Goal: Task Accomplishment & Management: Use online tool/utility

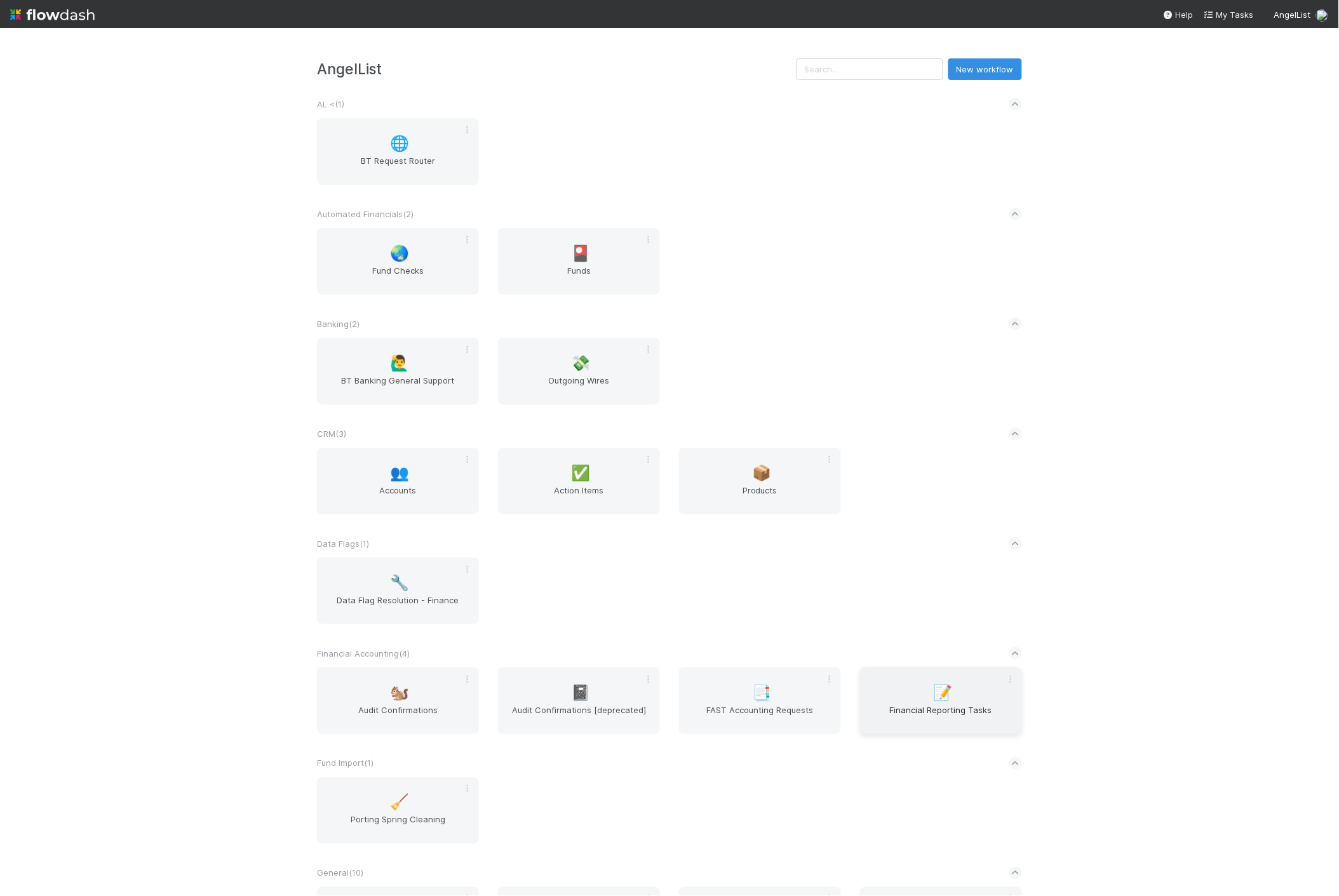
click at [903, 685] on div "📝 Financial Reporting Tasks" at bounding box center [941, 701] width 162 height 67
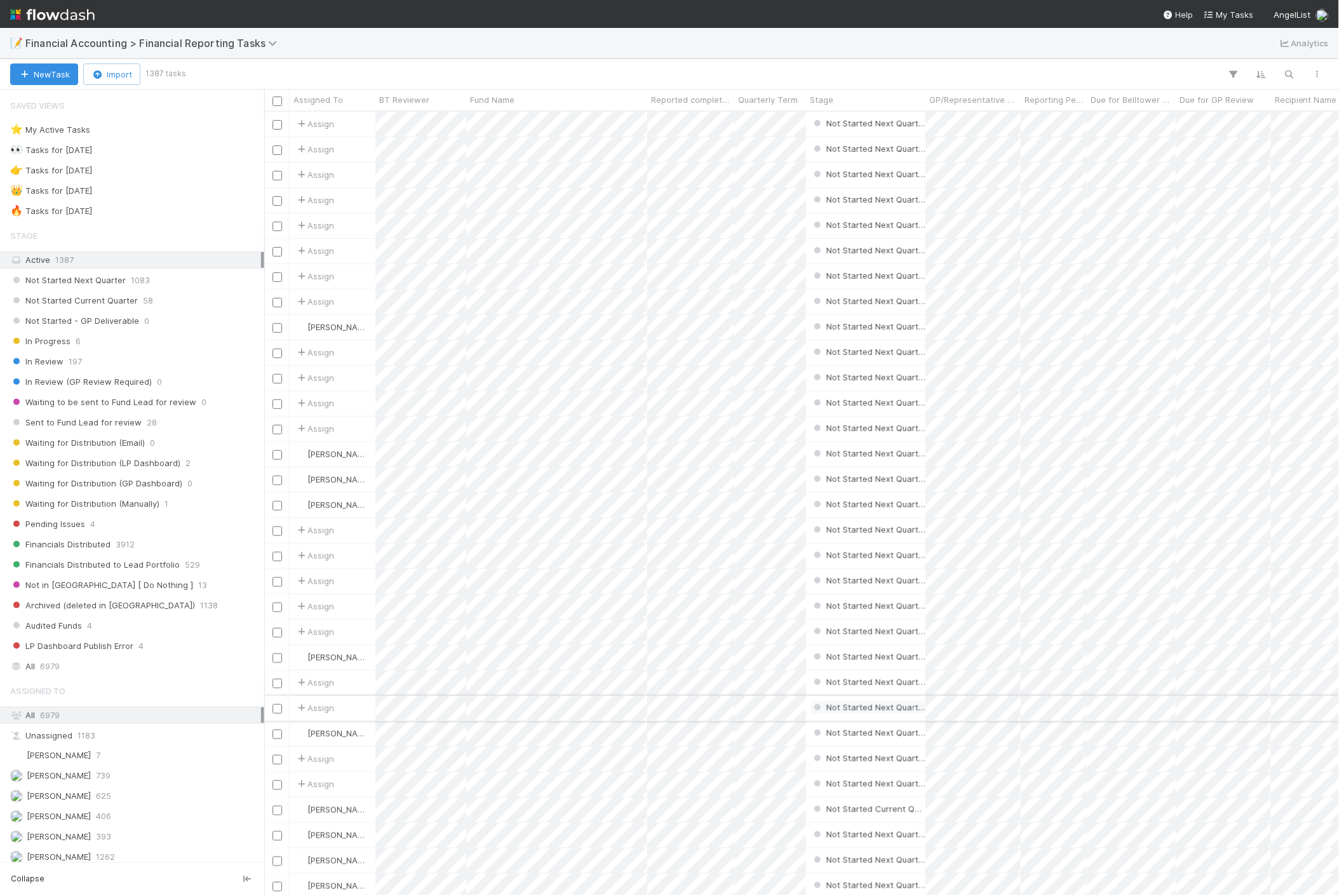
scroll to position [773, 1065]
click at [150, 303] on div "Not Started Current Quarter 58" at bounding box center [135, 301] width 251 height 16
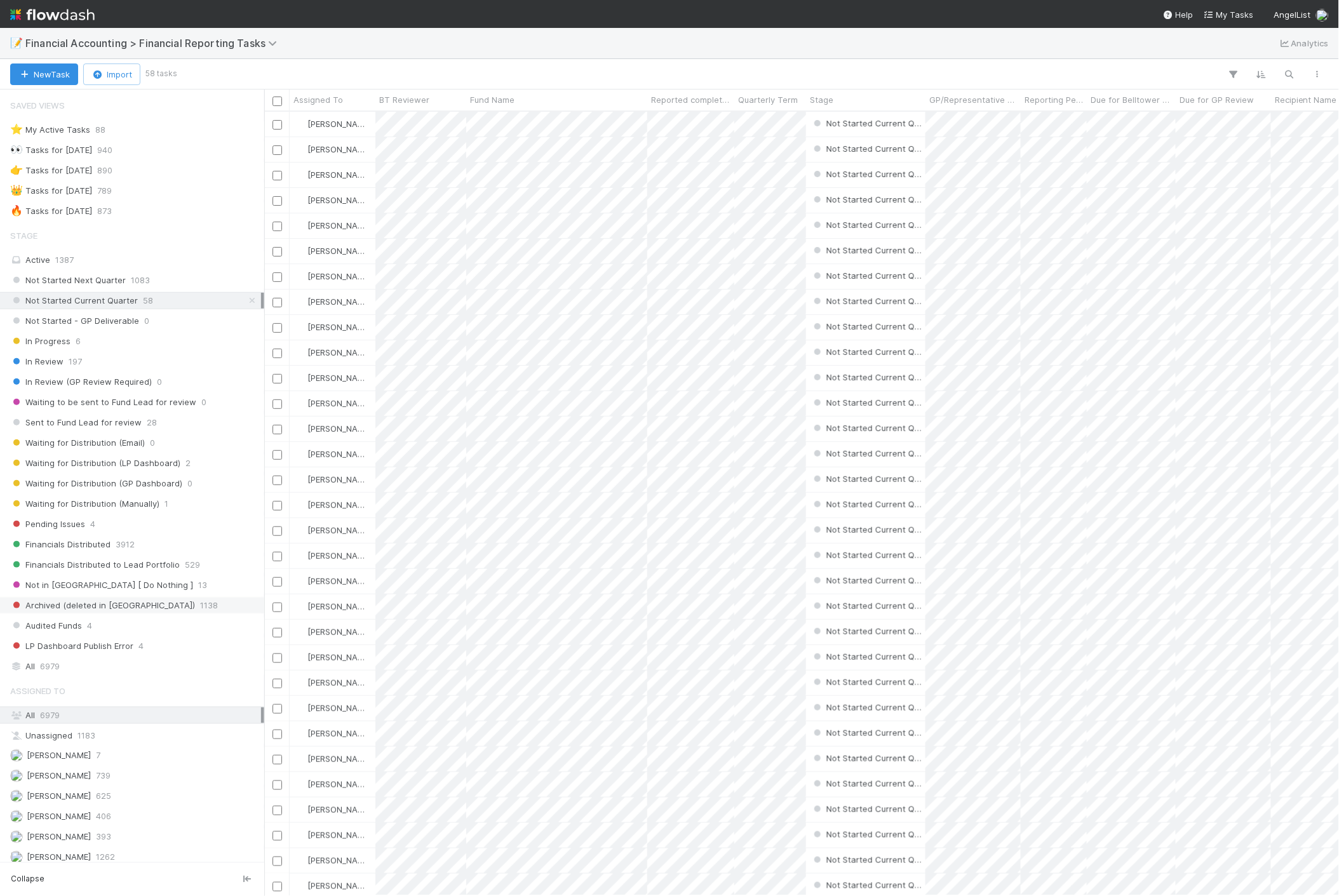
scroll to position [773, 1065]
click at [756, 102] on span "Quarterly Term" at bounding box center [768, 99] width 60 height 13
click at [763, 119] on div "Sort Lower → Higher" at bounding box center [812, 124] width 145 height 19
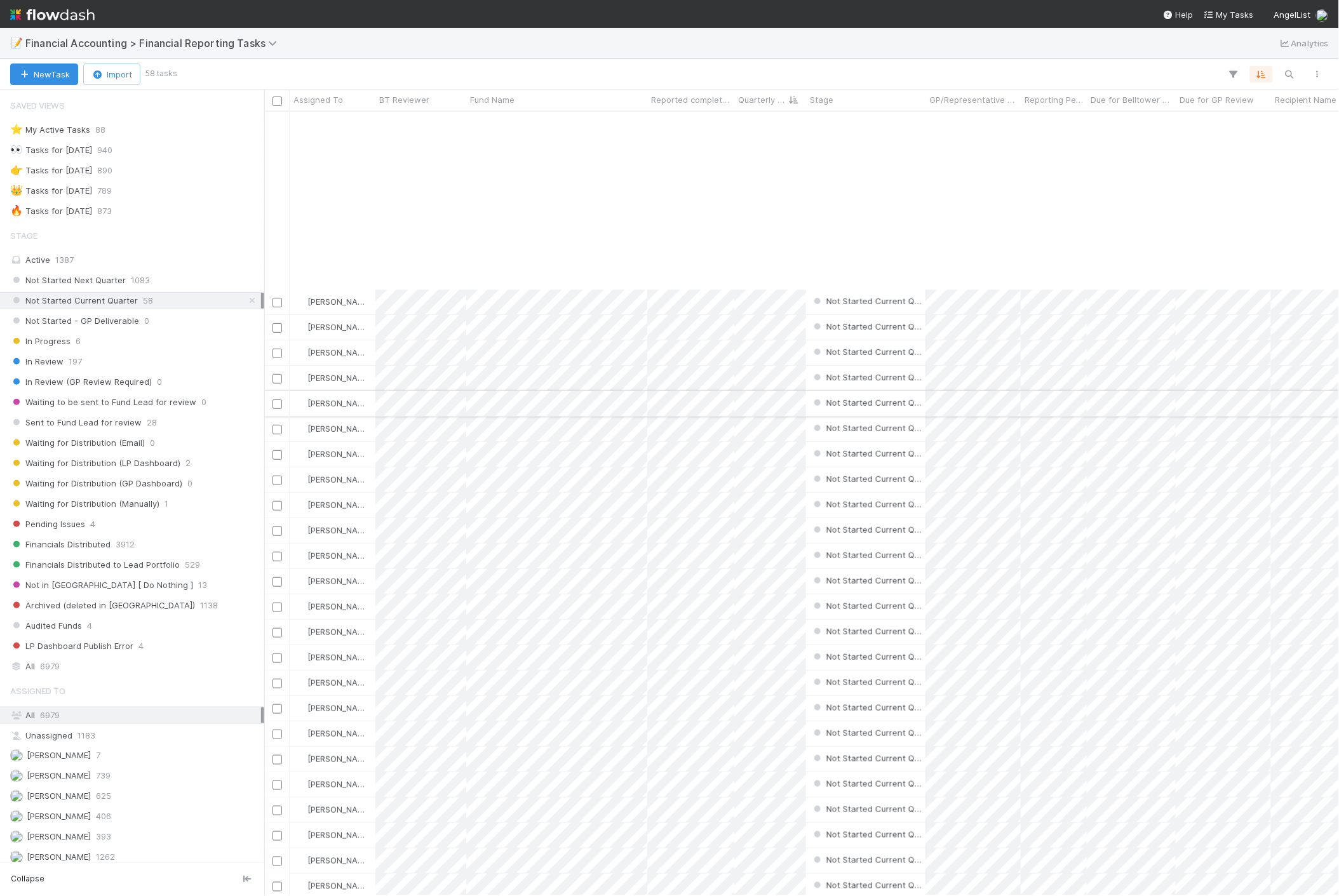
scroll to position [212, 0]
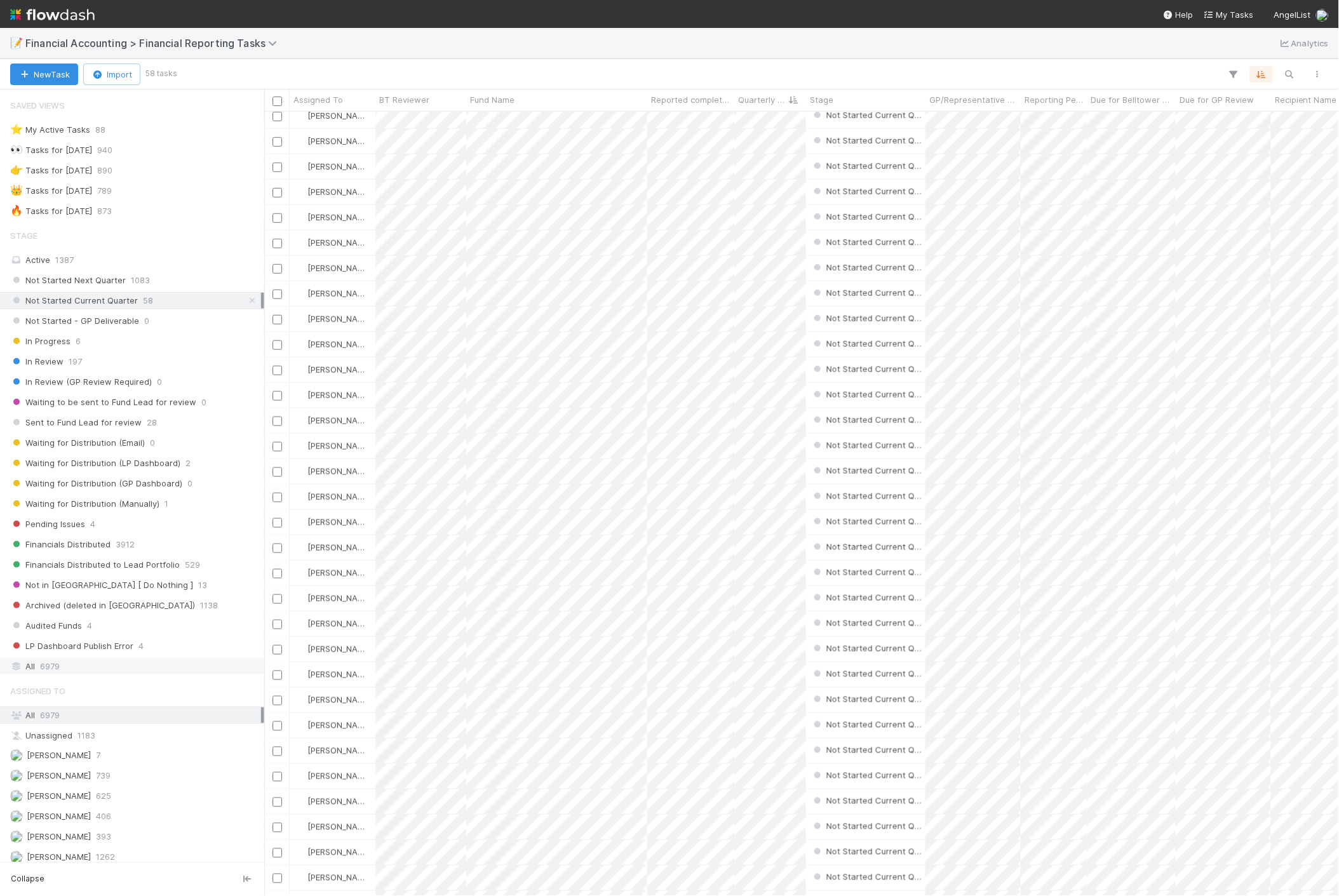
click at [61, 666] on div "All 6979" at bounding box center [135, 667] width 251 height 16
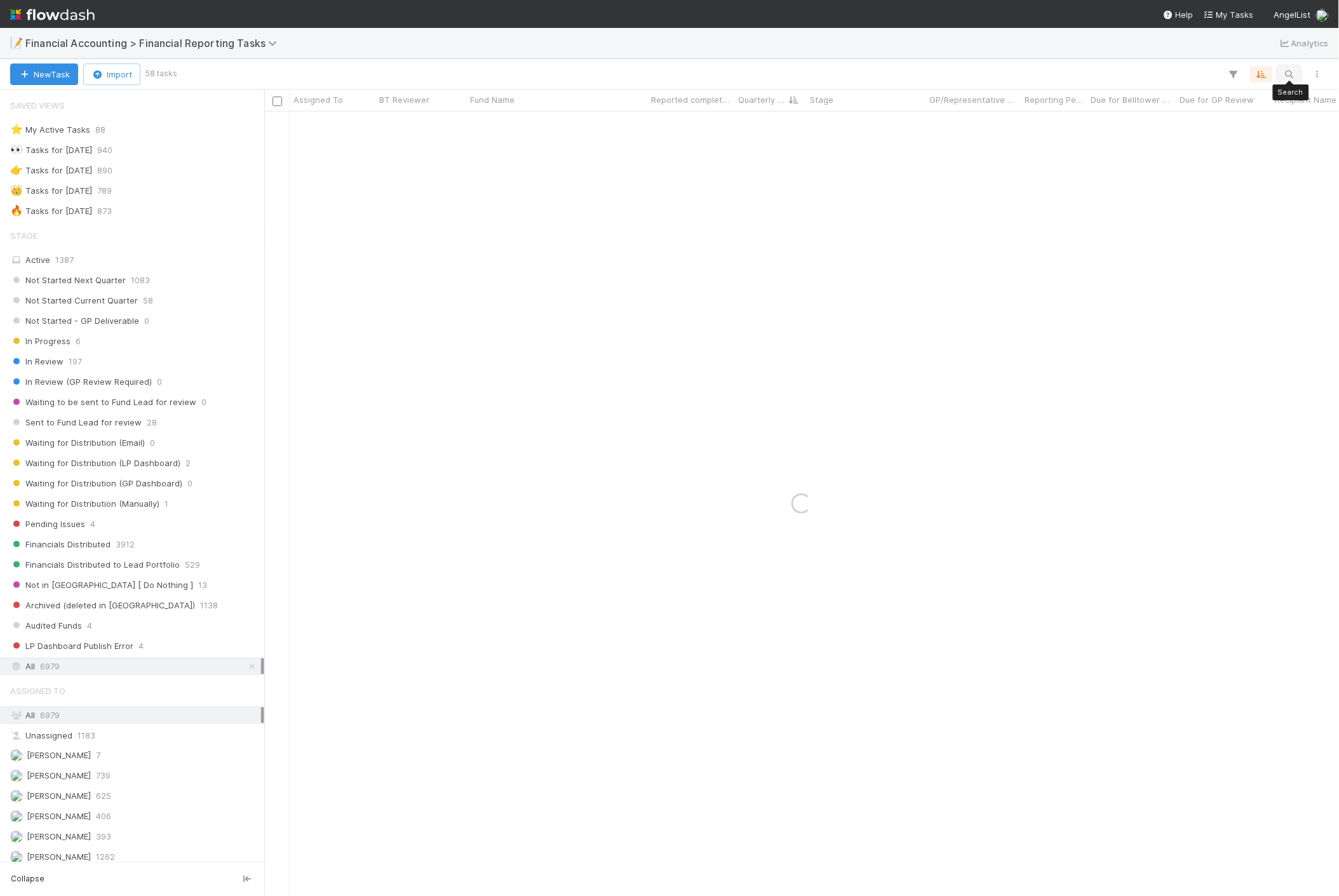
click at [1288, 73] on icon "button" at bounding box center [1289, 75] width 13 height 12
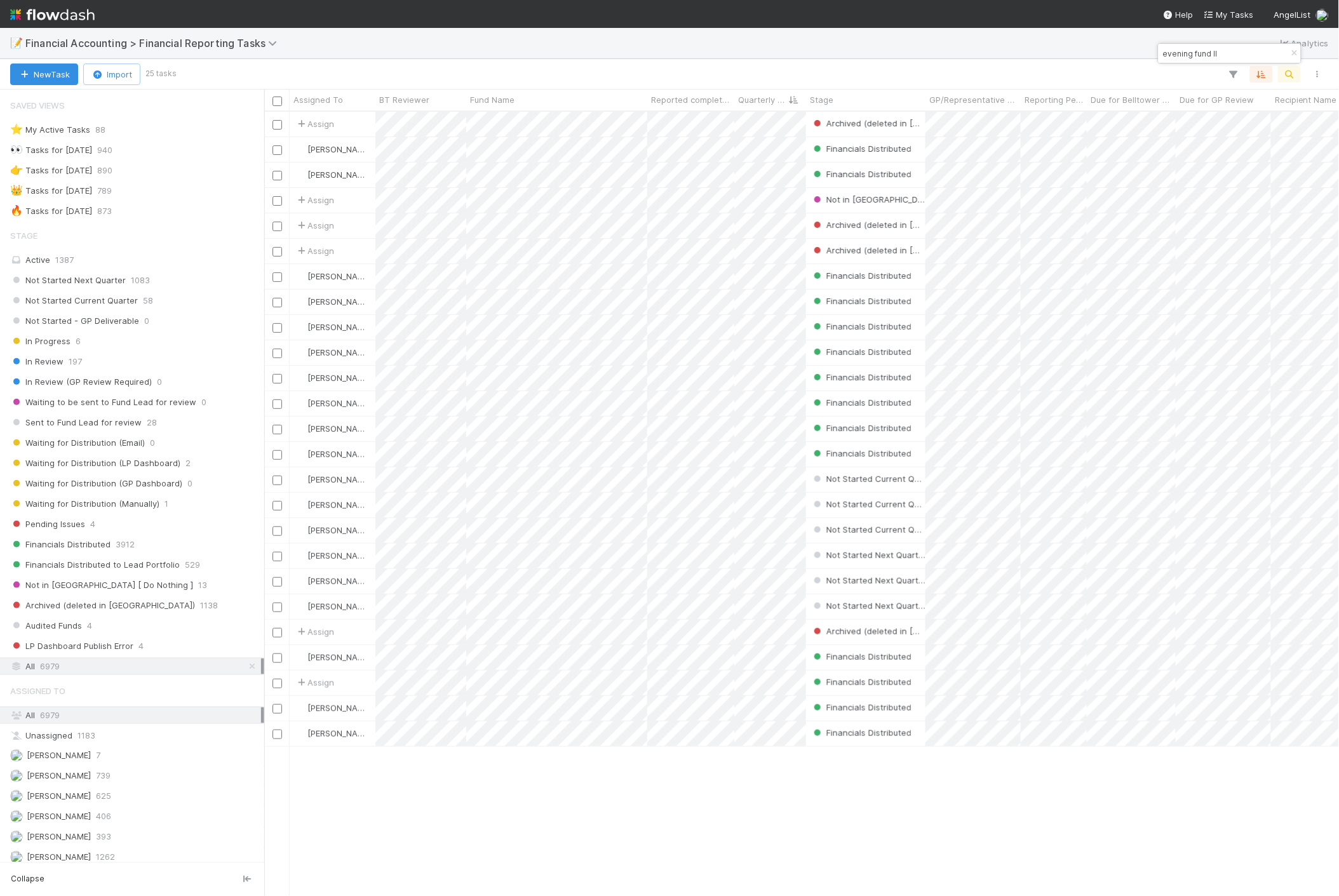
scroll to position [773, 1065]
type input "evening fund II"
